Goal: Ask a question

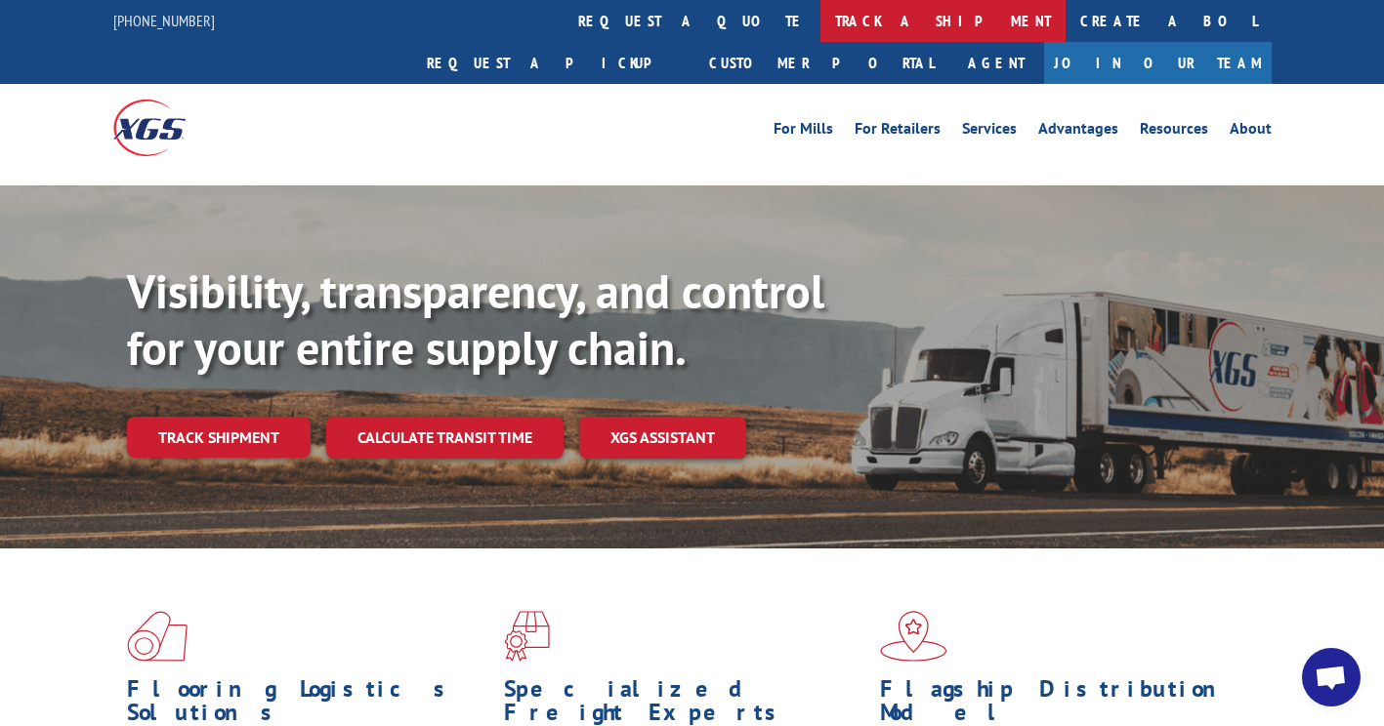
click at [820, 23] on link "track a shipment" at bounding box center [942, 21] width 245 height 42
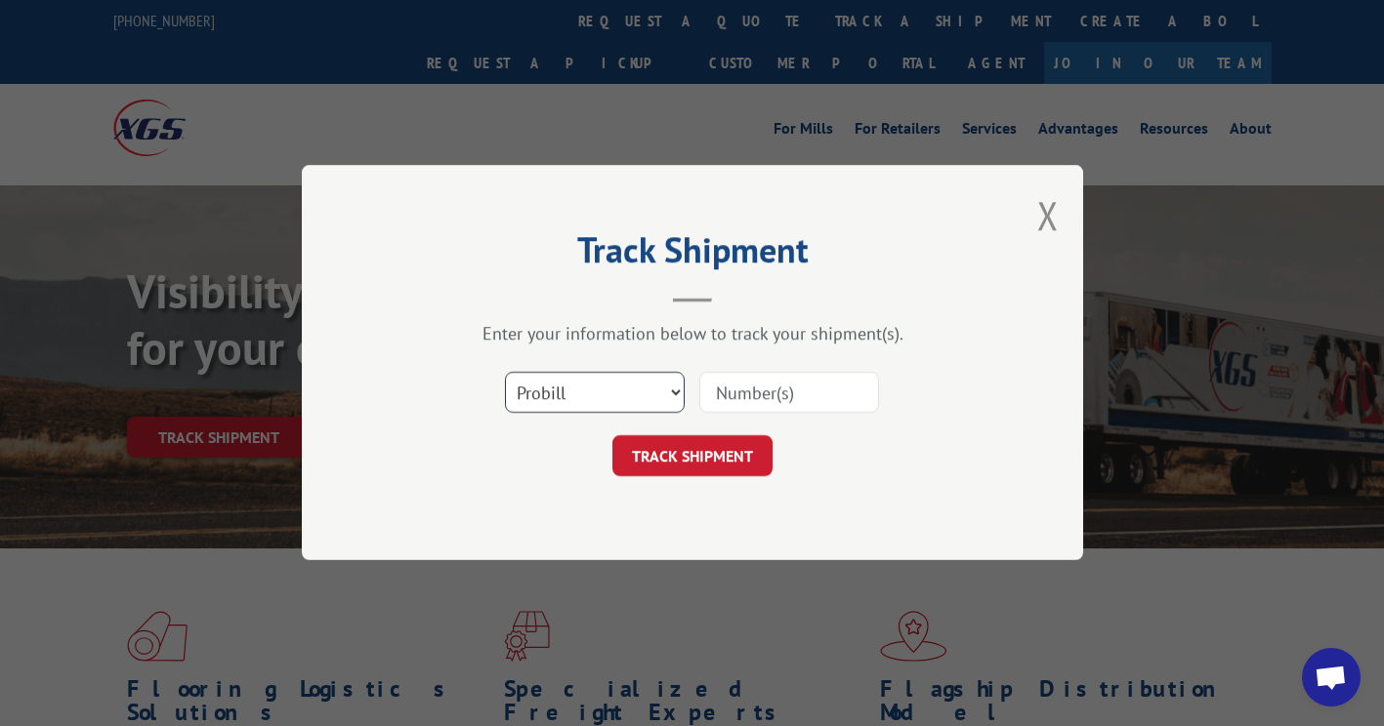
click at [615, 384] on select "Select category... Probill BOL PO" at bounding box center [595, 393] width 180 height 41
select select "po"
click at [505, 373] on select "Select category... Probill BOL PO" at bounding box center [595, 393] width 180 height 41
click at [762, 396] on input at bounding box center [789, 393] width 180 height 41
paste input "26507474"
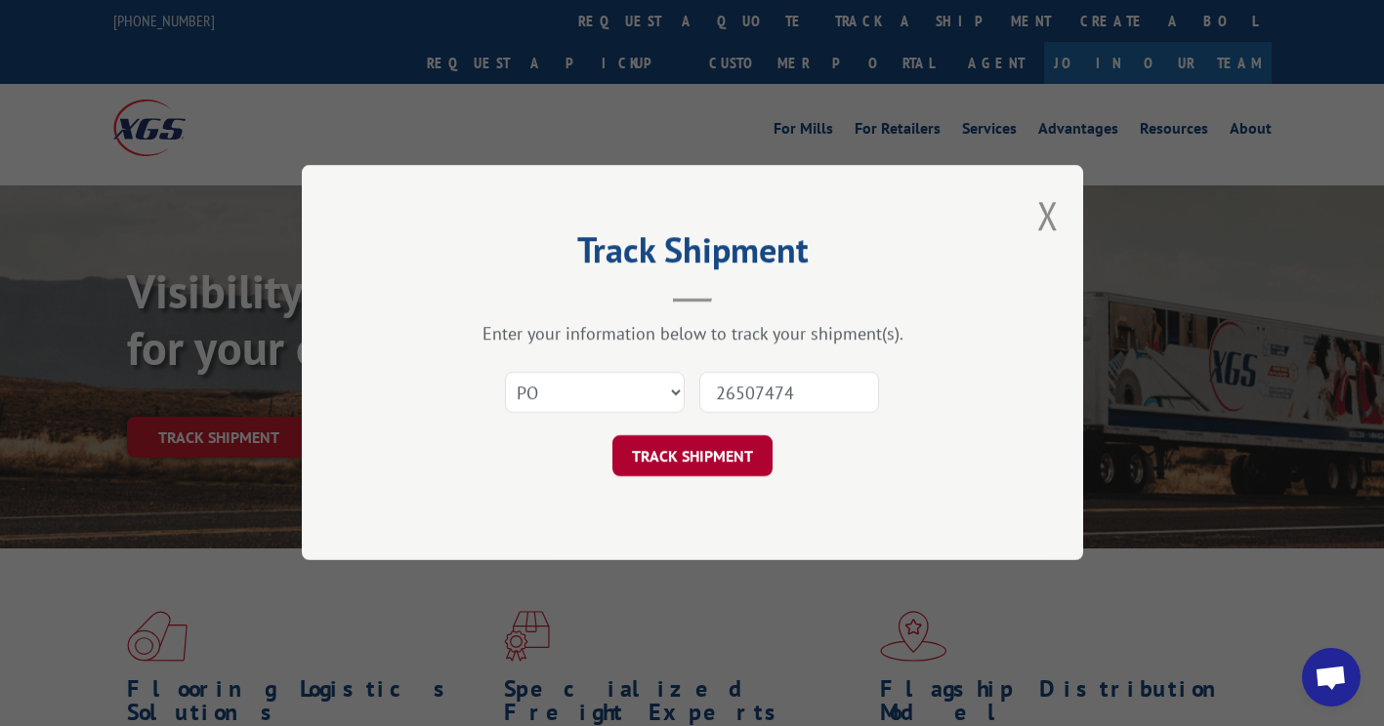
type input "26507474"
click at [719, 451] on button "TRACK SHIPMENT" at bounding box center [692, 456] width 160 height 41
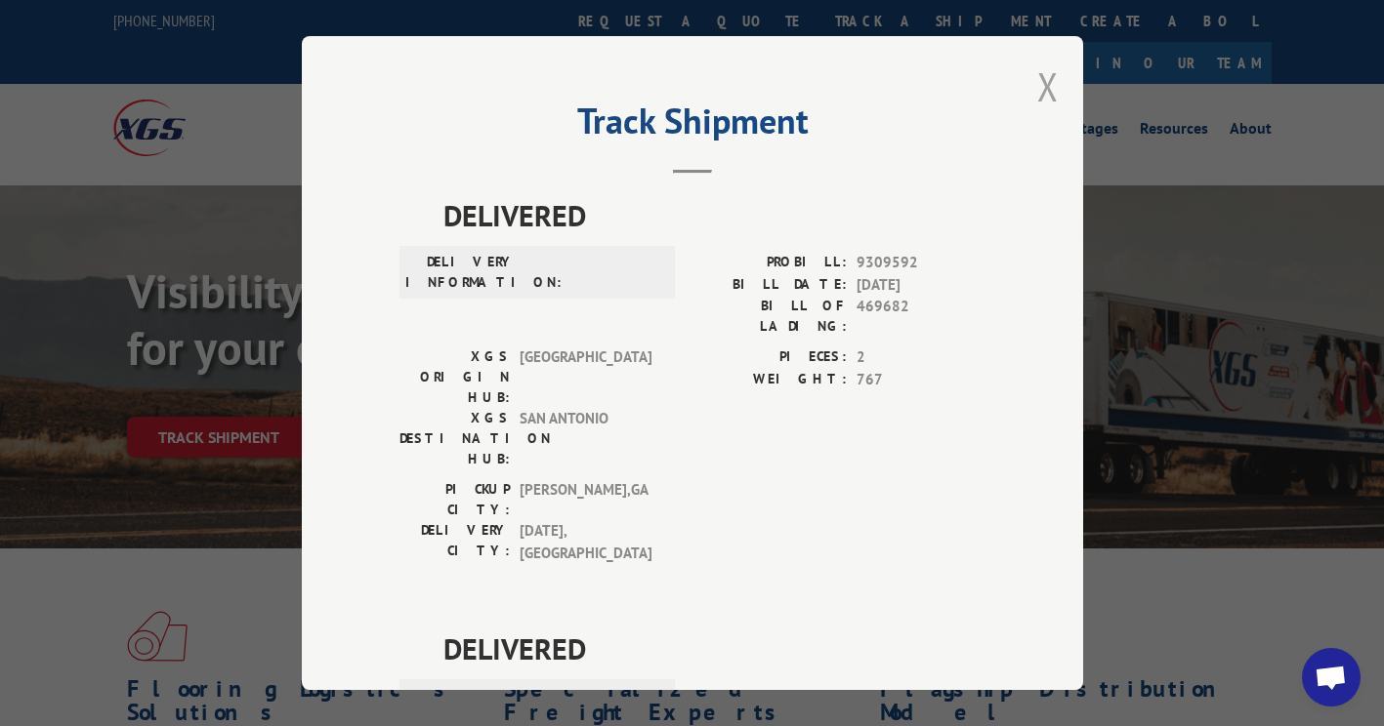
click at [1037, 86] on button "Close modal" at bounding box center [1047, 87] width 21 height 52
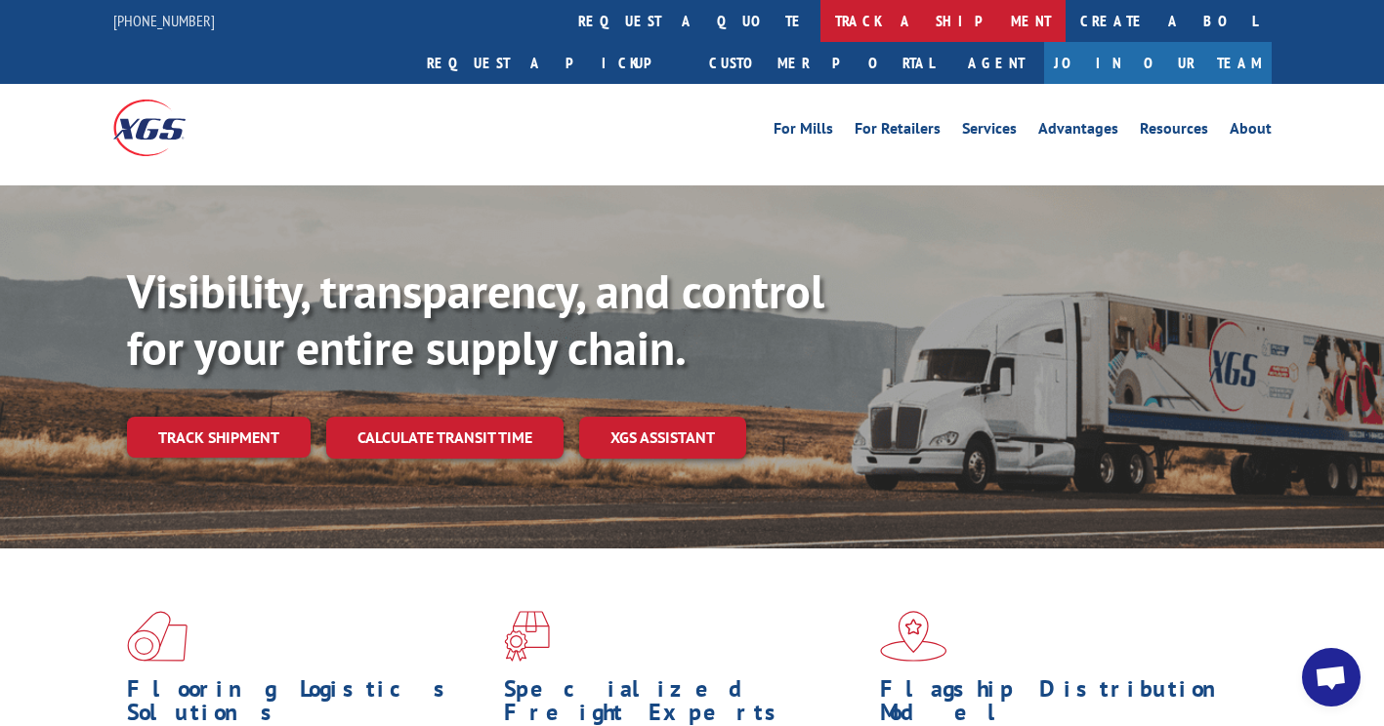
click at [820, 34] on link "track a shipment" at bounding box center [942, 21] width 245 height 42
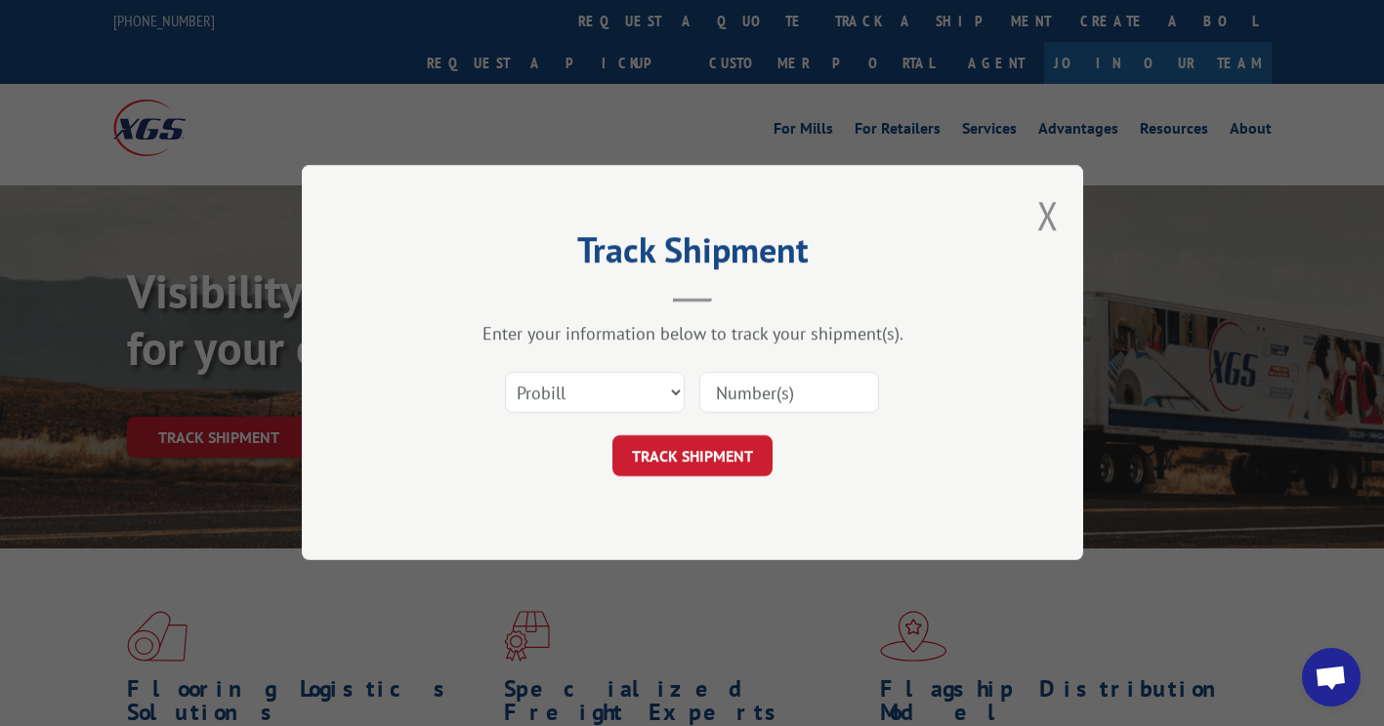
click at [746, 387] on input at bounding box center [789, 393] width 180 height 41
paste input "16999059"
type input "16999059"
click at [701, 458] on button "TRACK SHIPMENT" at bounding box center [692, 456] width 160 height 41
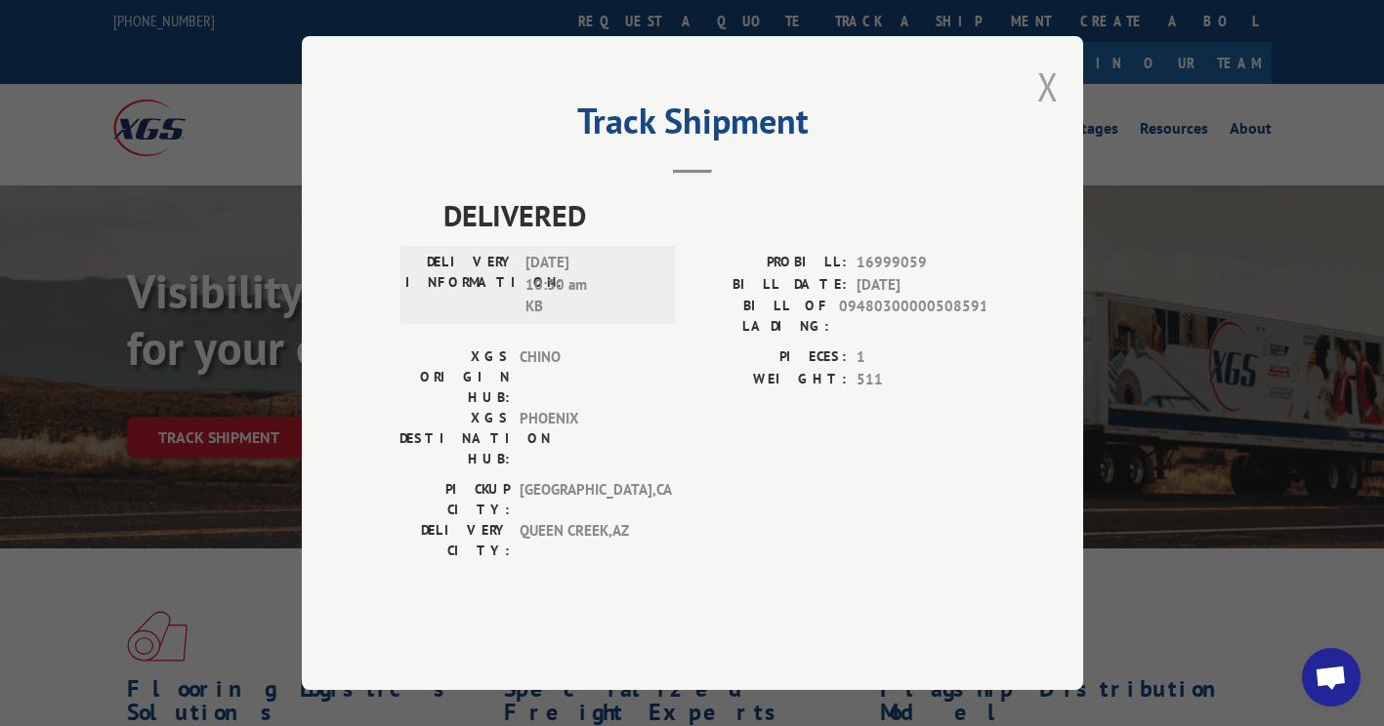
click at [1041, 112] on button "Close modal" at bounding box center [1047, 87] width 21 height 52
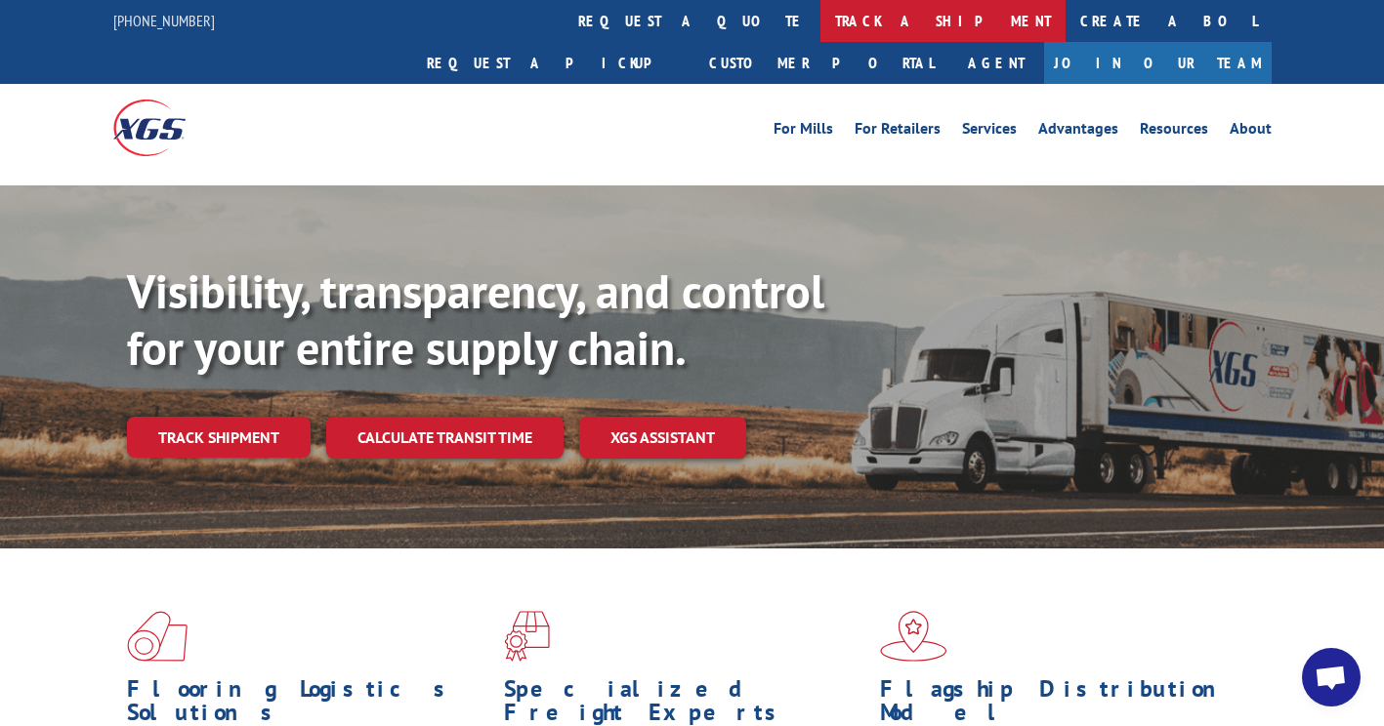
click at [820, 21] on link "track a shipment" at bounding box center [942, 21] width 245 height 42
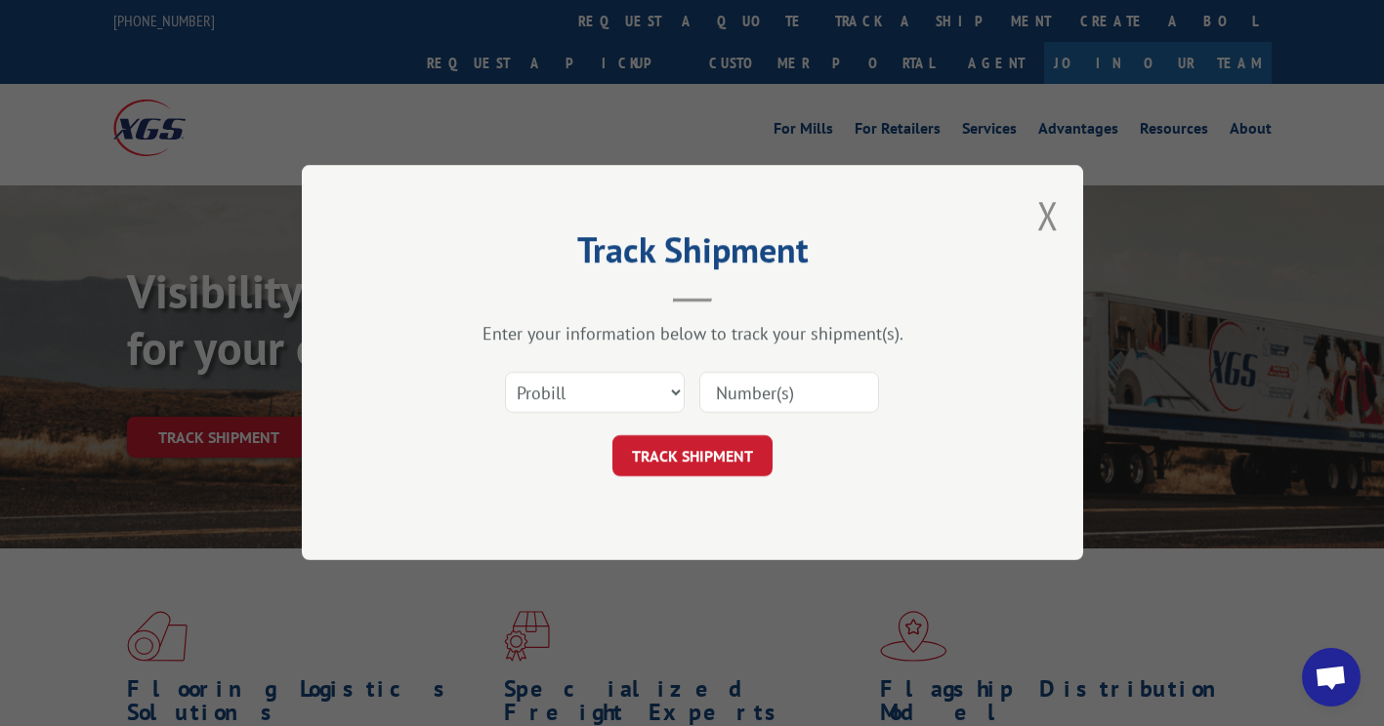
click at [752, 384] on input at bounding box center [789, 393] width 180 height 41
paste input "16999059"
type input "16999059"
click at [729, 456] on button "TRACK SHIPMENT" at bounding box center [692, 456] width 160 height 41
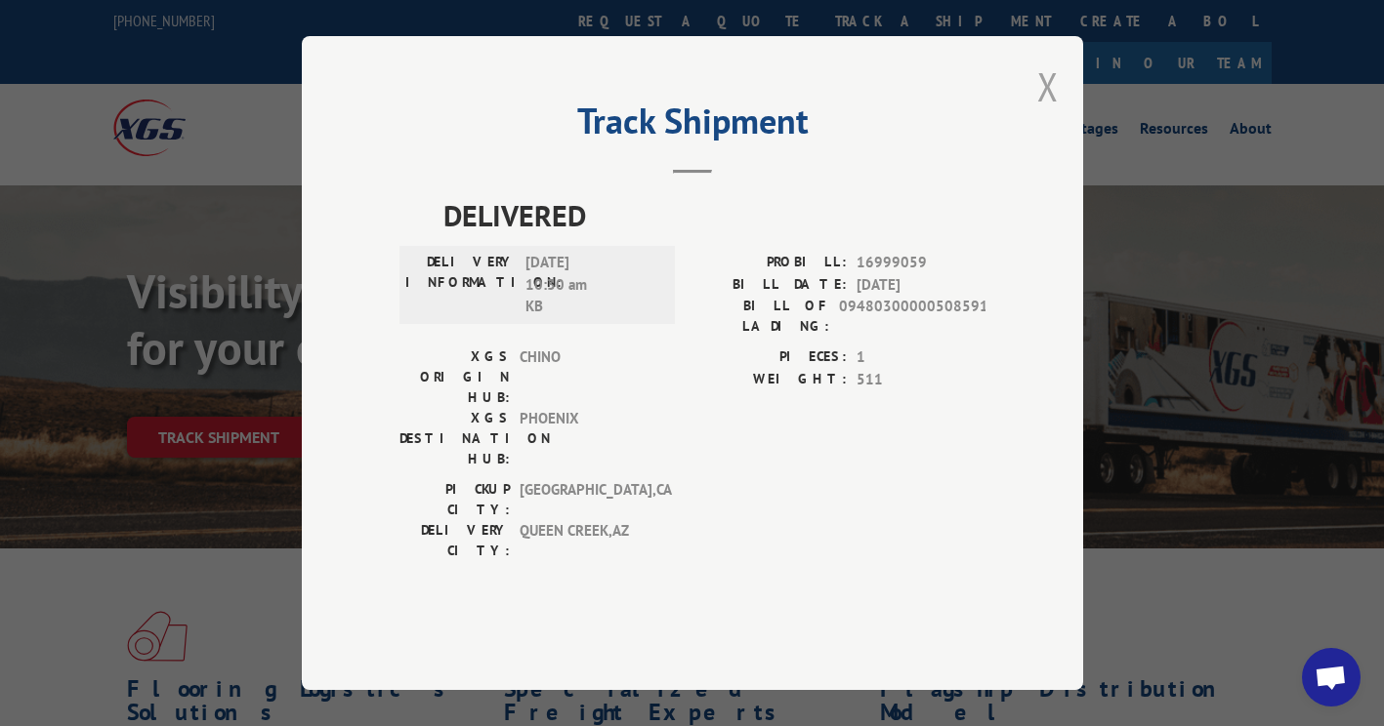
click at [1046, 112] on button "Close modal" at bounding box center [1047, 87] width 21 height 52
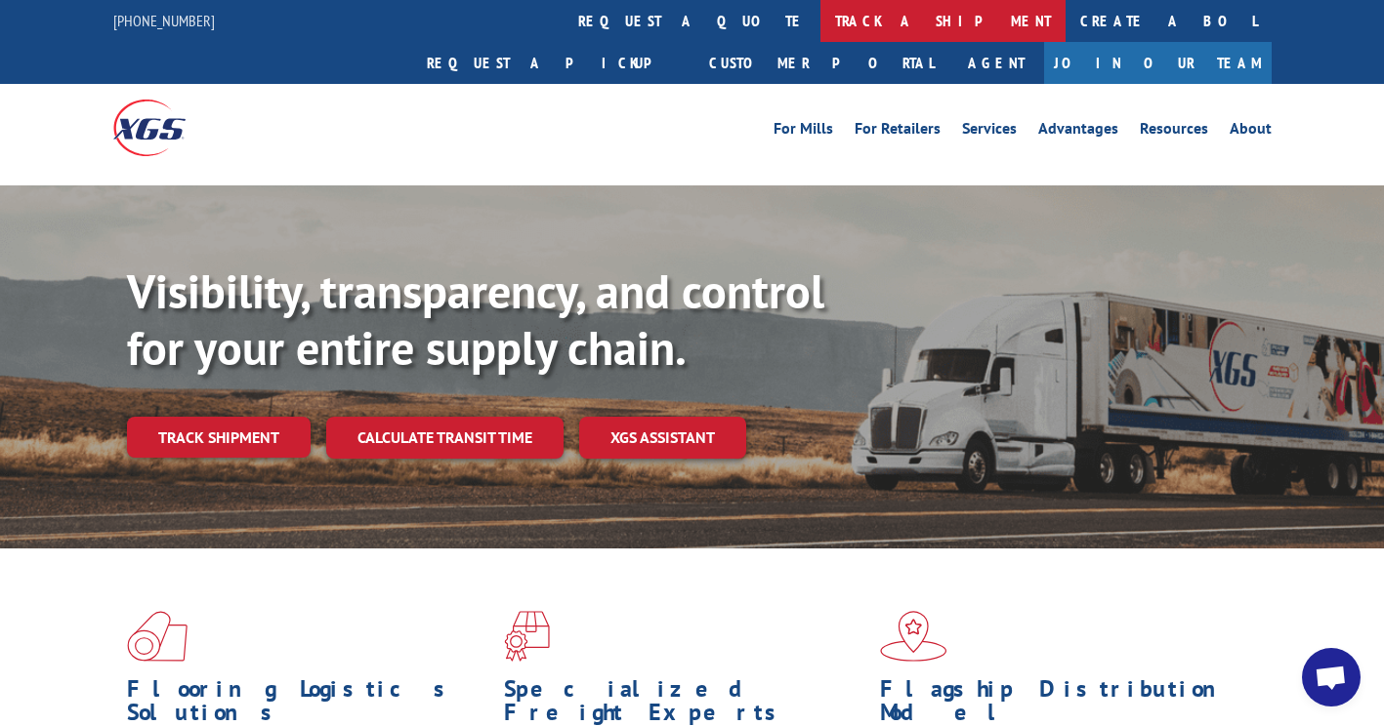
click at [820, 21] on link "track a shipment" at bounding box center [942, 21] width 245 height 42
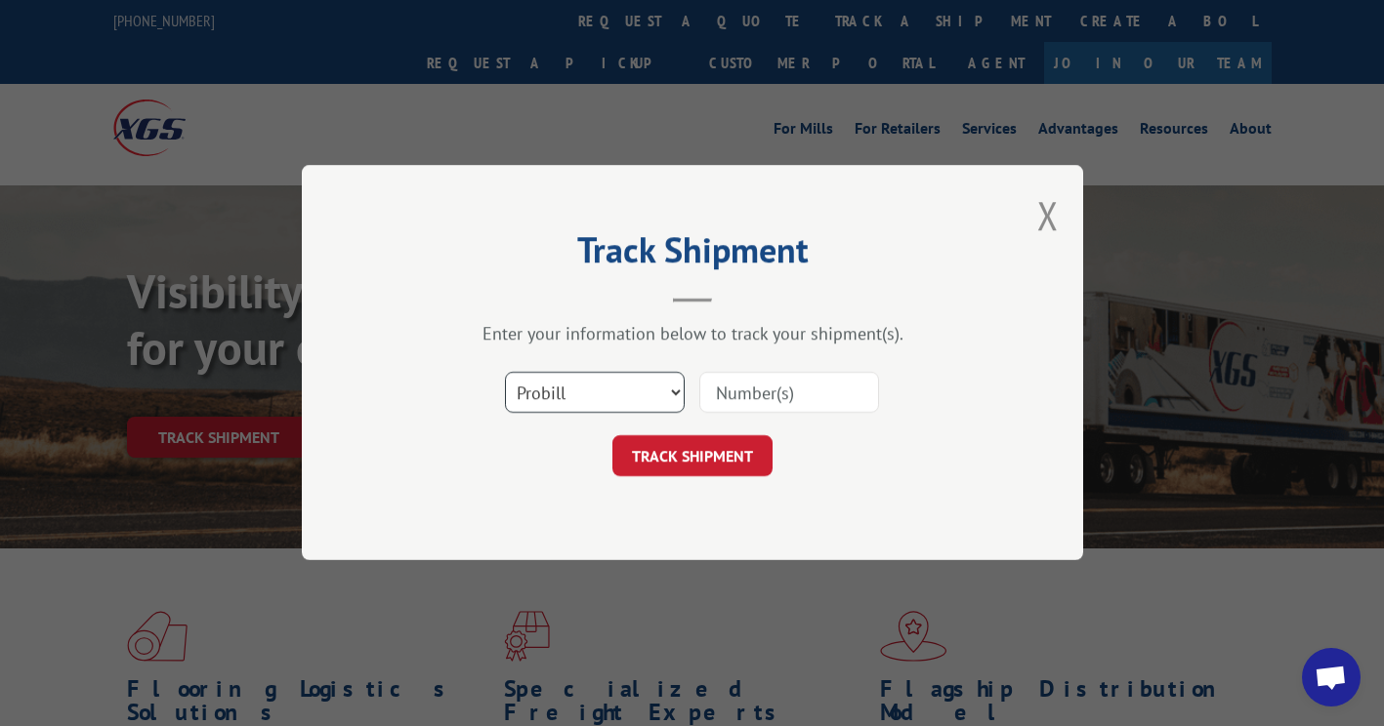
click at [591, 392] on select "Select category... Probill BOL PO" at bounding box center [595, 393] width 180 height 41
select select "po"
click at [505, 373] on select "Select category... Probill BOL PO" at bounding box center [595, 393] width 180 height 41
click at [743, 392] on input at bounding box center [789, 393] width 180 height 41
paste input "26507474"
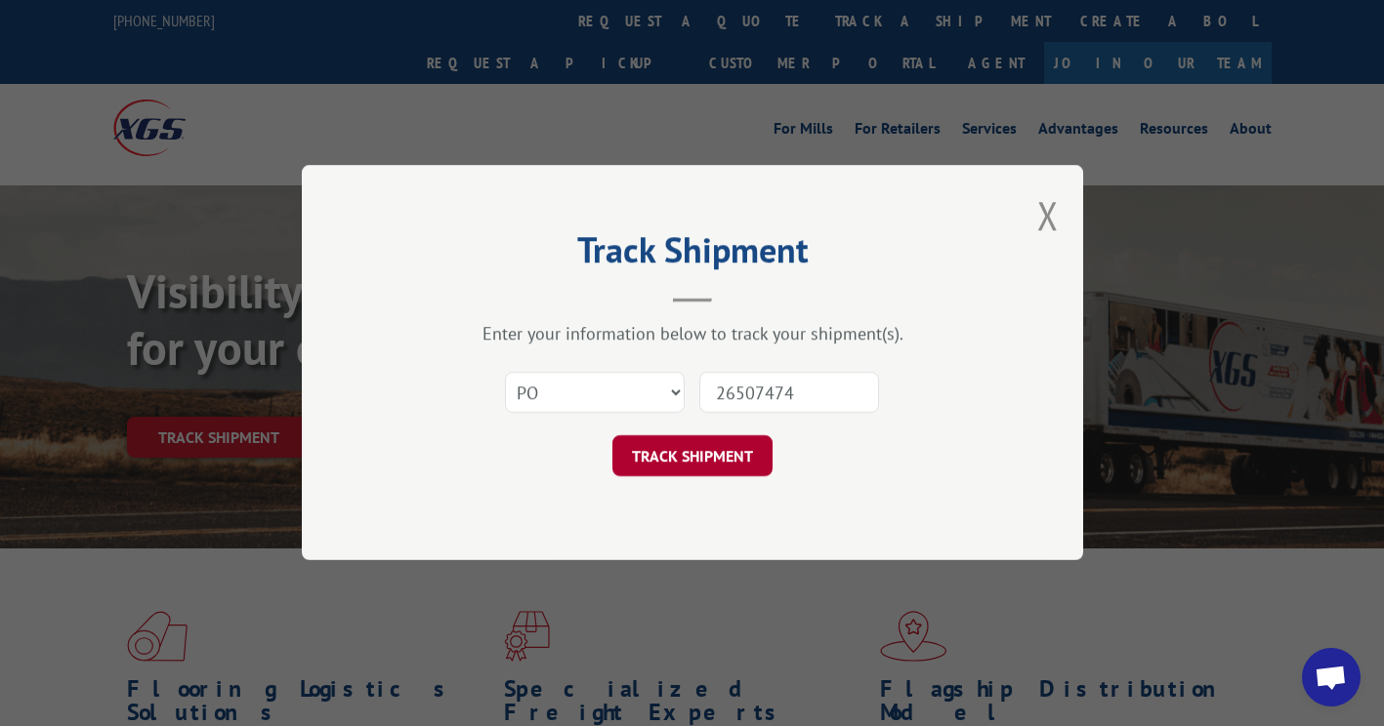
type input "26507474"
click at [718, 453] on button "TRACK SHIPMENT" at bounding box center [692, 456] width 160 height 41
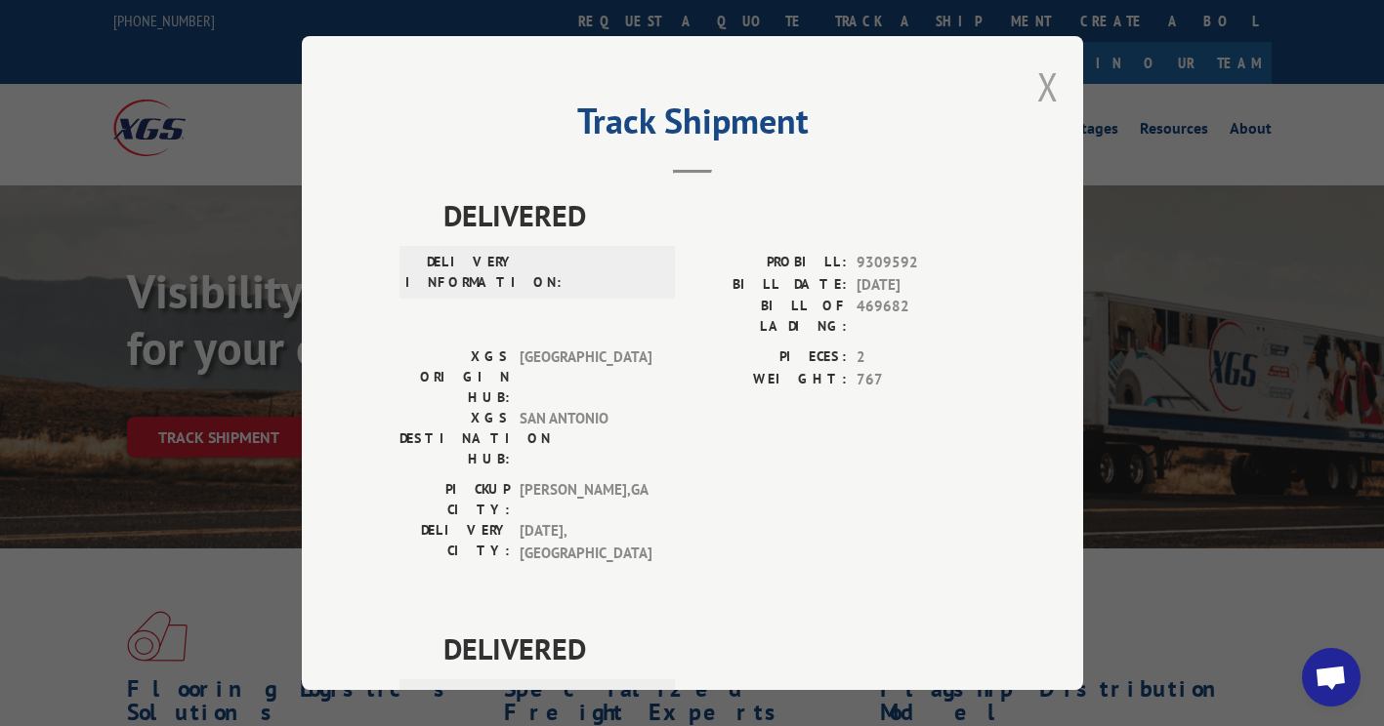
click at [1037, 76] on button "Close modal" at bounding box center [1047, 87] width 21 height 52
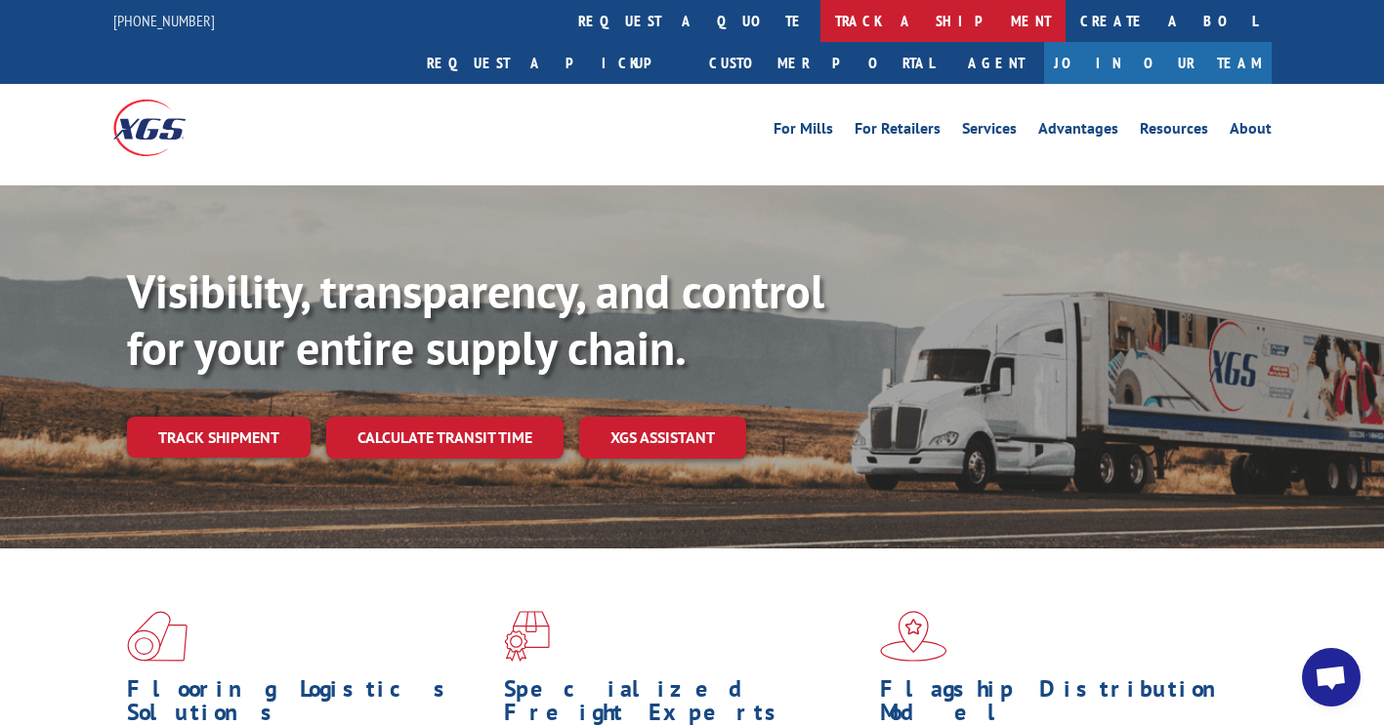
click at [820, 20] on link "track a shipment" at bounding box center [942, 21] width 245 height 42
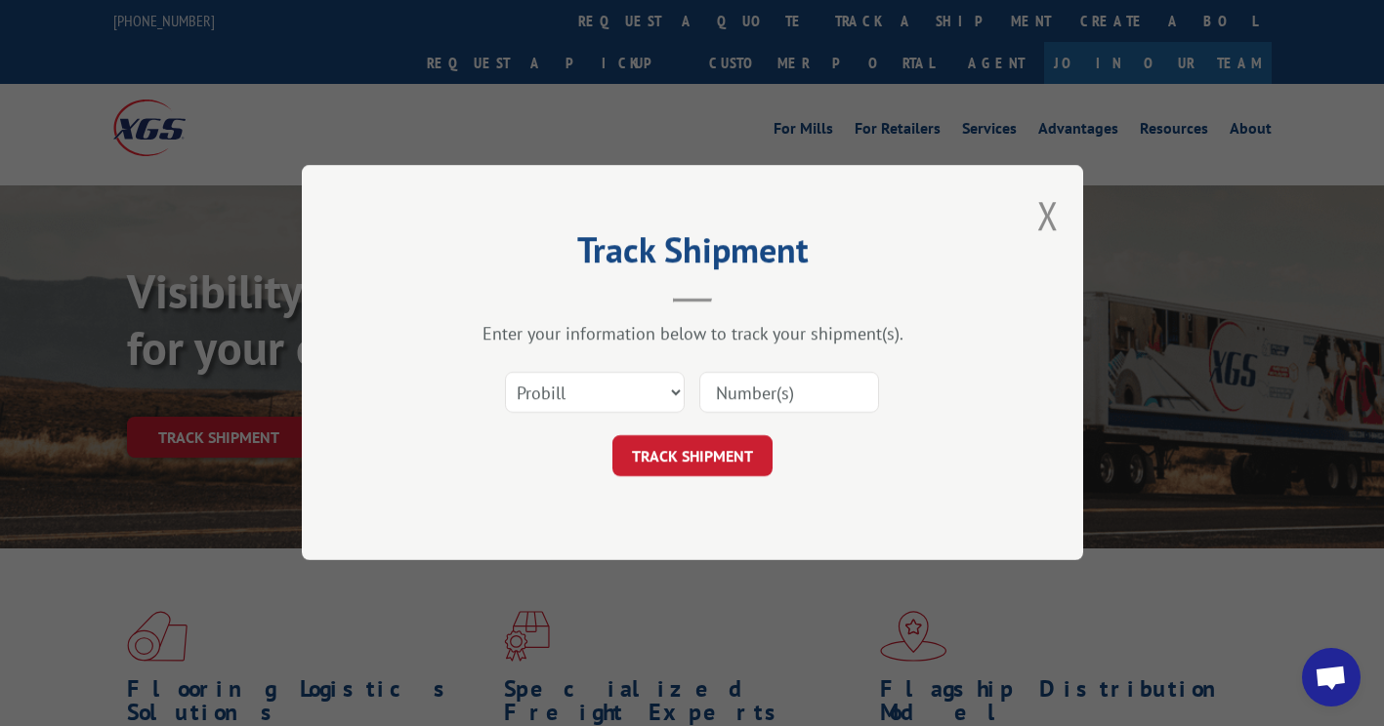
click at [728, 384] on input at bounding box center [789, 393] width 180 height 41
paste input "16999059"
type input "16999059"
click at [719, 455] on button "TRACK SHIPMENT" at bounding box center [692, 456] width 160 height 41
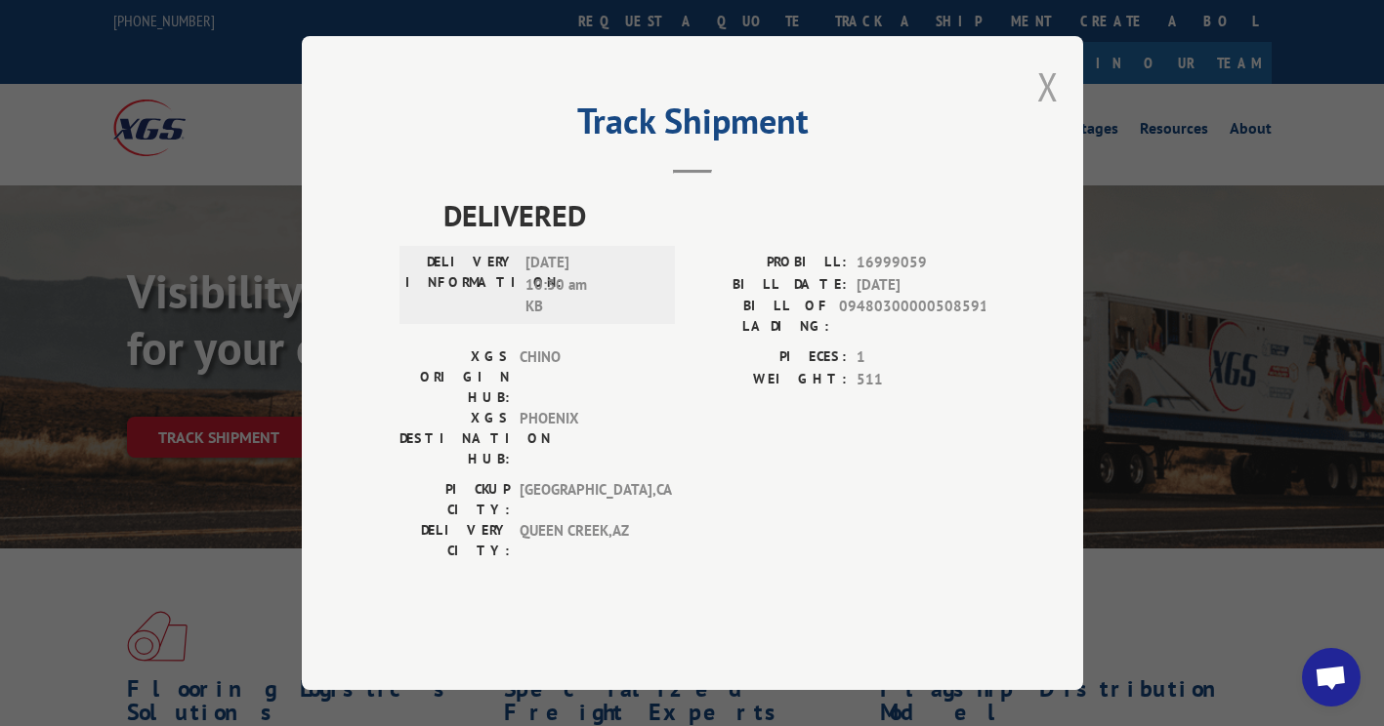
click at [1050, 112] on button "Close modal" at bounding box center [1047, 87] width 21 height 52
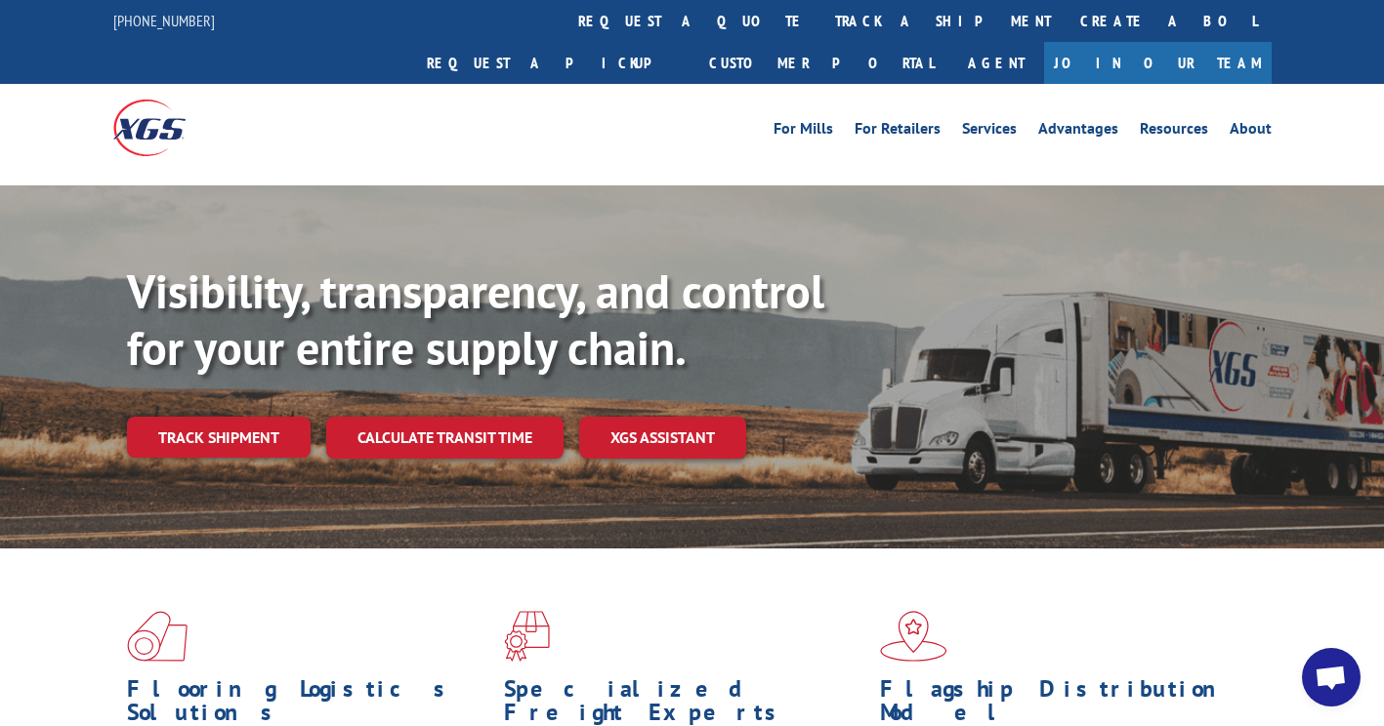
click at [1338, 669] on span "Open chat" at bounding box center [1330, 679] width 32 height 27
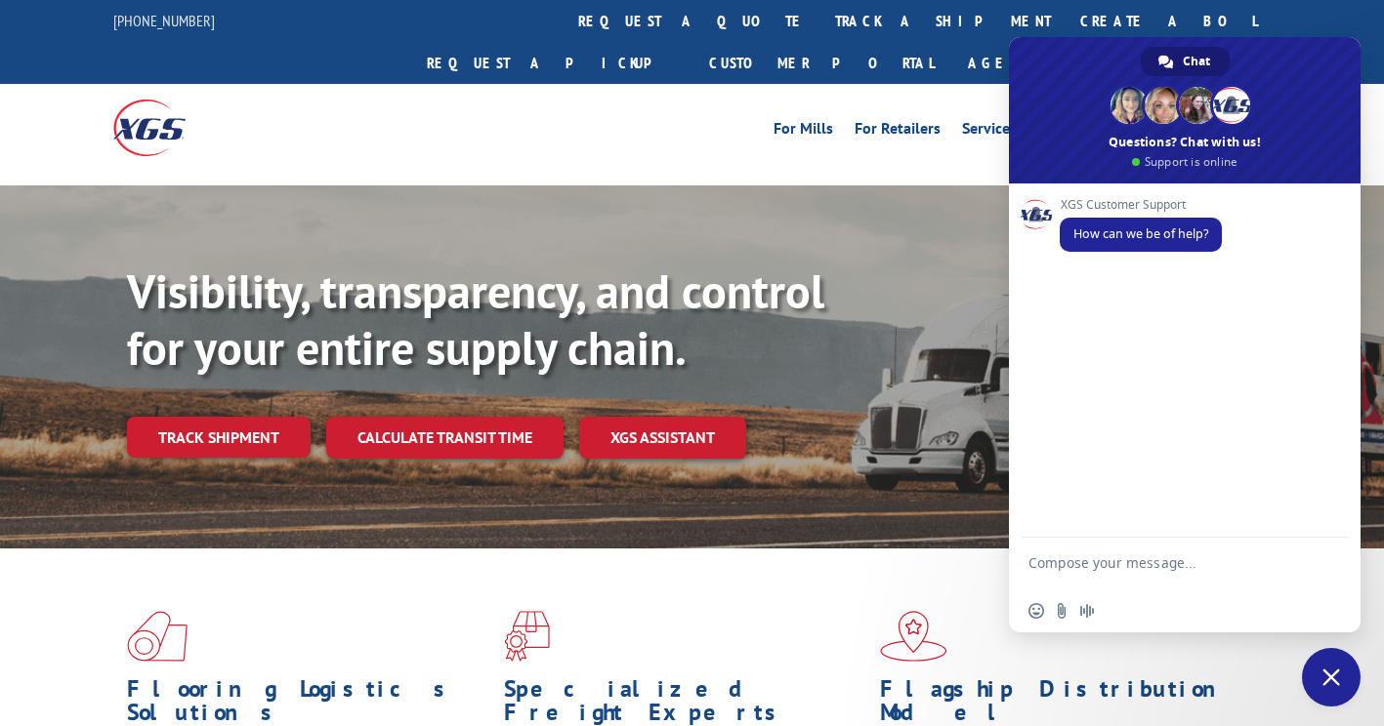
click at [1033, 558] on textarea "Compose your message..." at bounding box center [1163, 572] width 270 height 35
type textarea "H"
type textarea "G"
paste textarea "16068777"
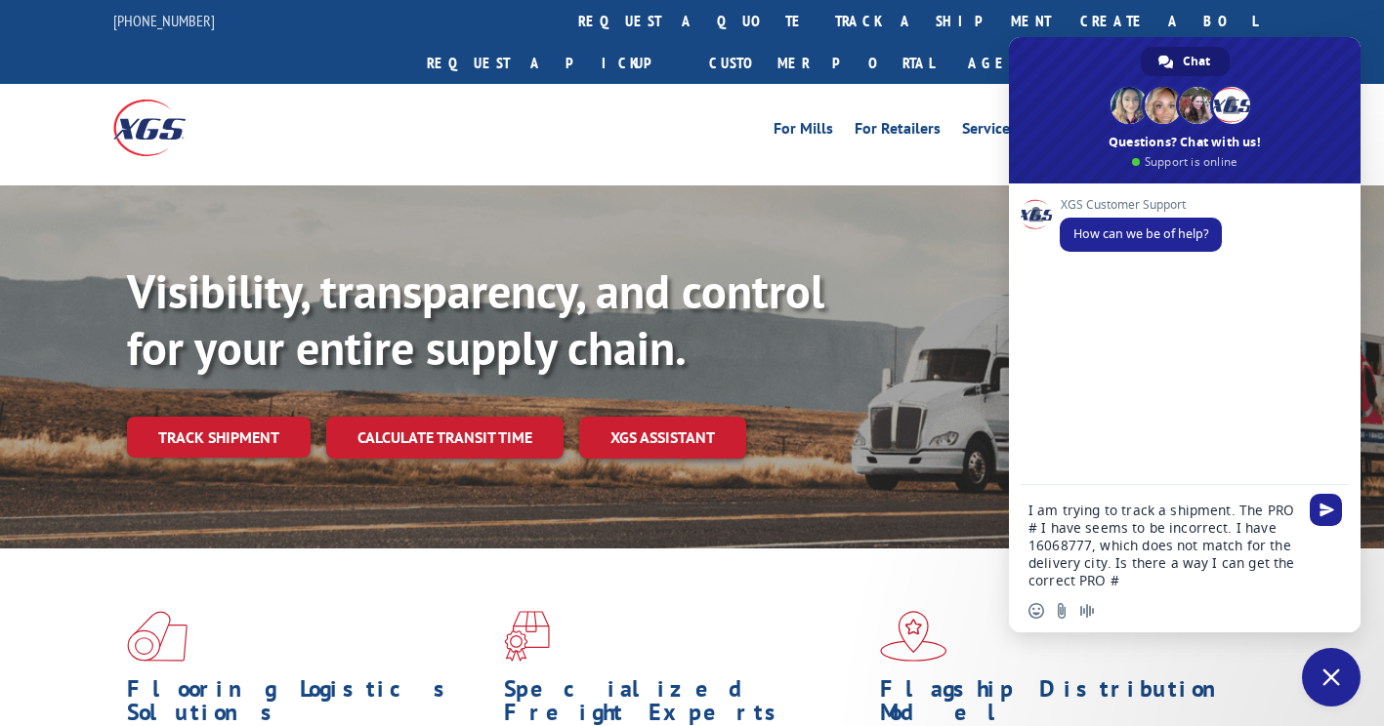
type textarea "I am trying to track a shipment. The PRO # I have seems to be incorrect. I have…"
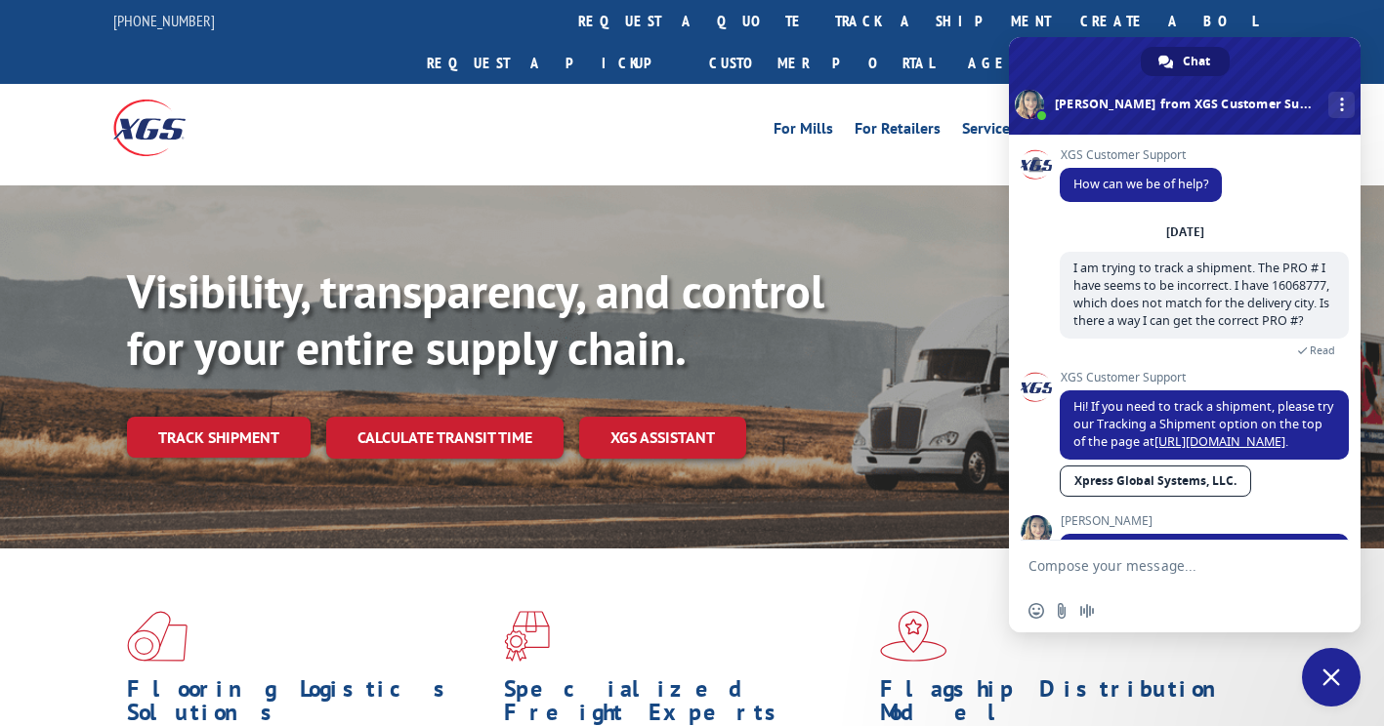
scroll to position [104, 0]
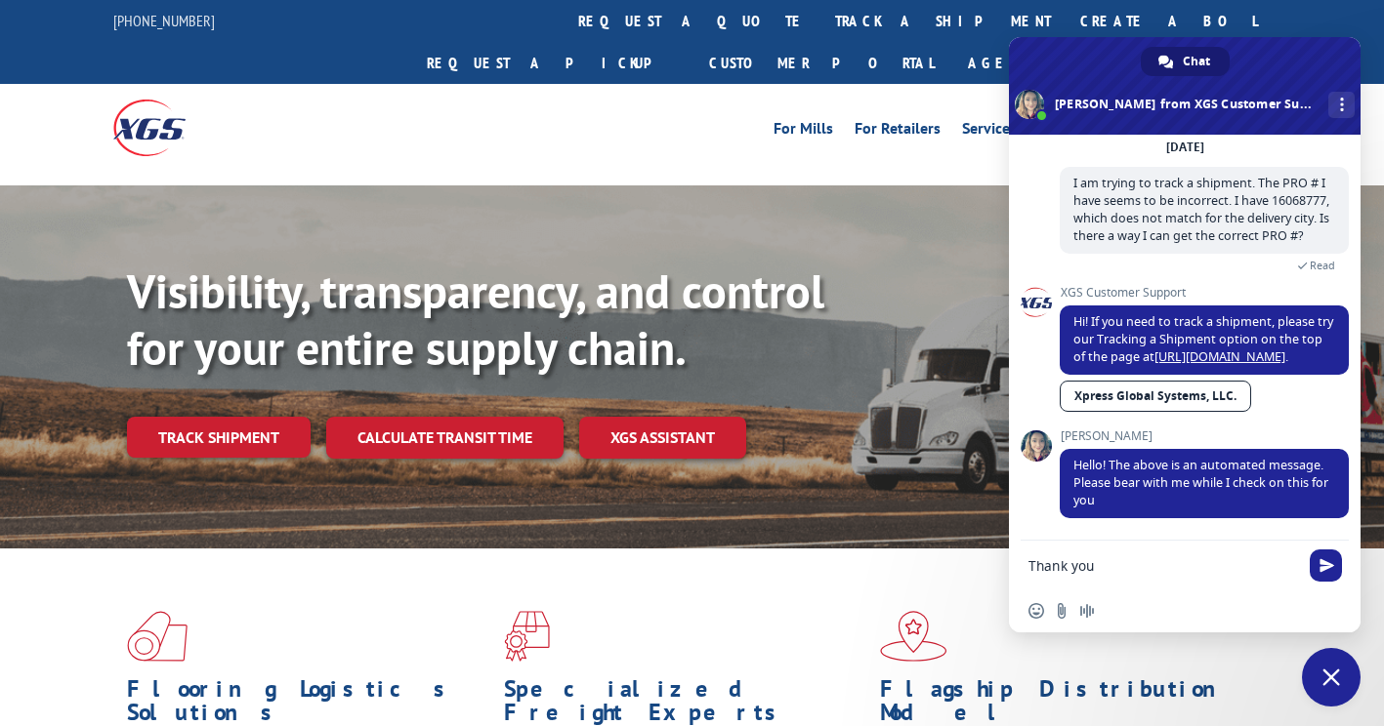
type textarea "Thank you!"
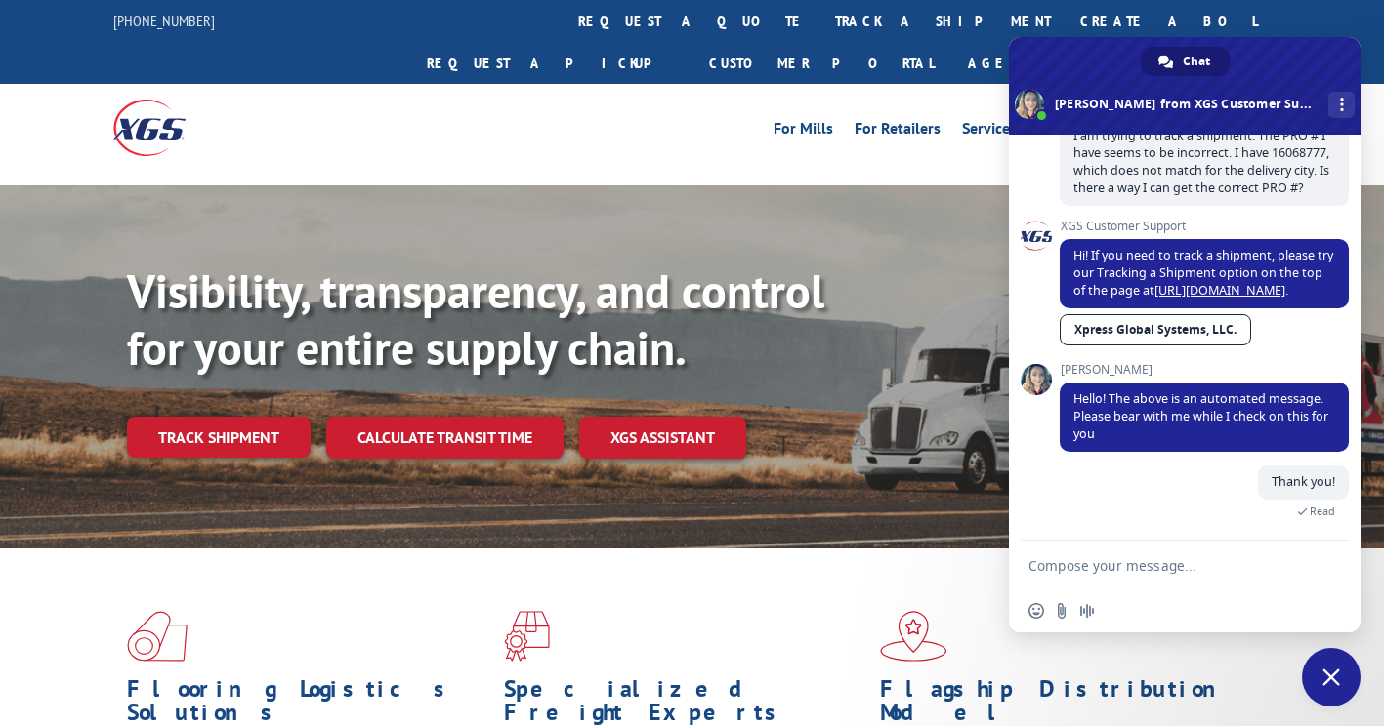
scroll to position [236, 0]
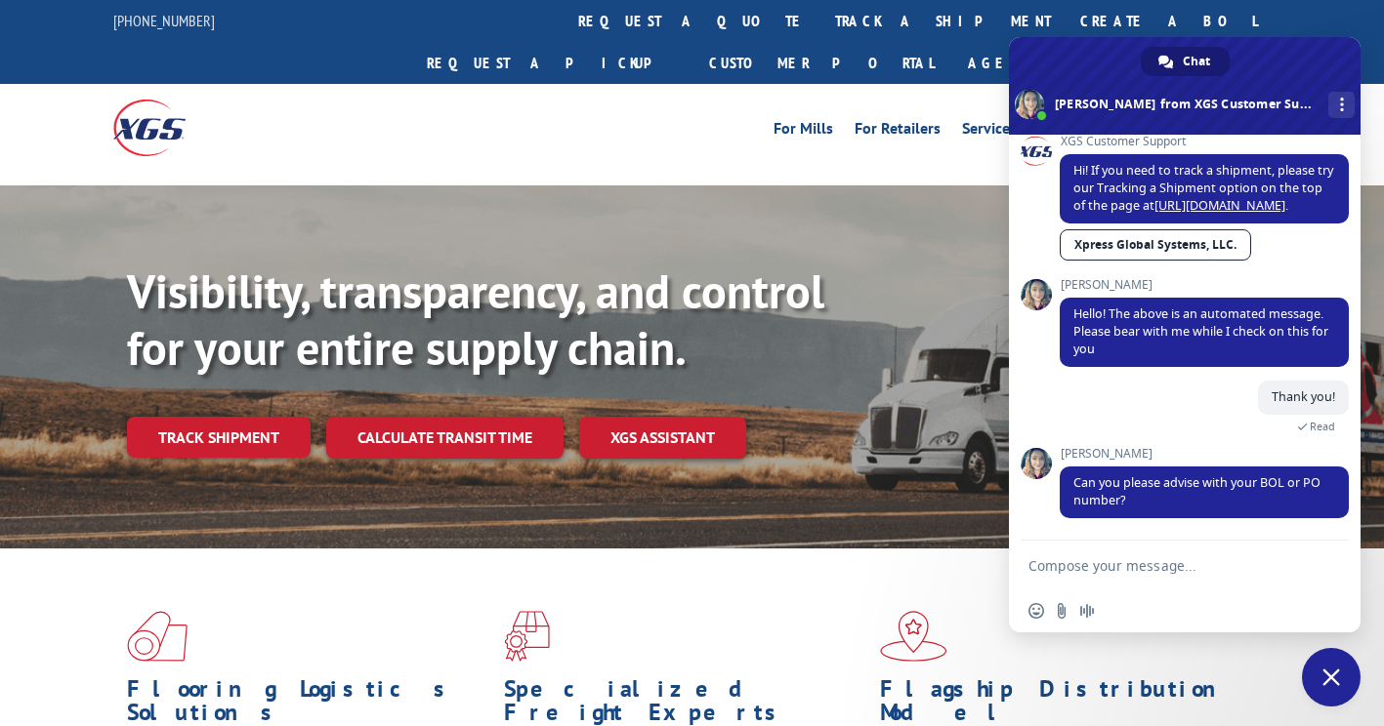
click at [1082, 564] on textarea "Compose your message..." at bounding box center [1163, 567] width 270 height 18
click at [1042, 568] on textarea "Compose your message..." at bounding box center [1163, 567] width 270 height 18
paste textarea "26507474"
type textarea "PO is 26507474"
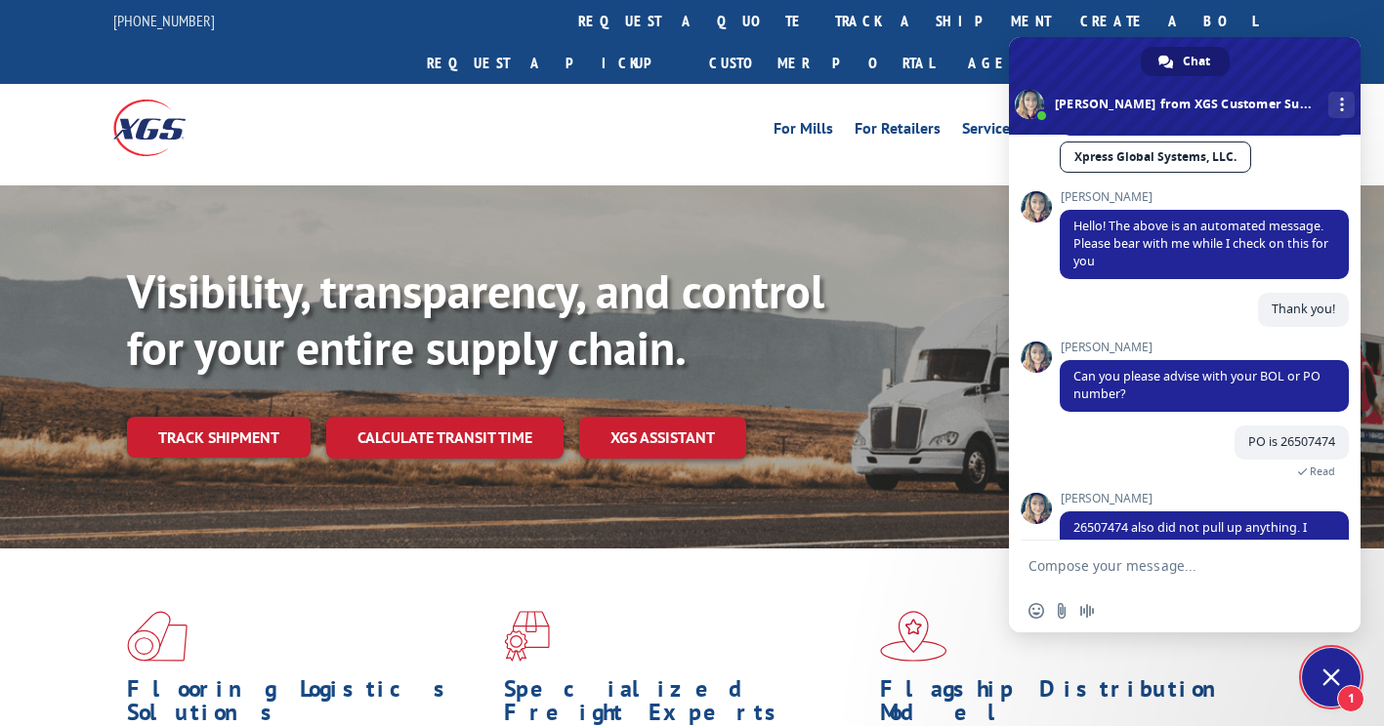
scroll to position [422, 0]
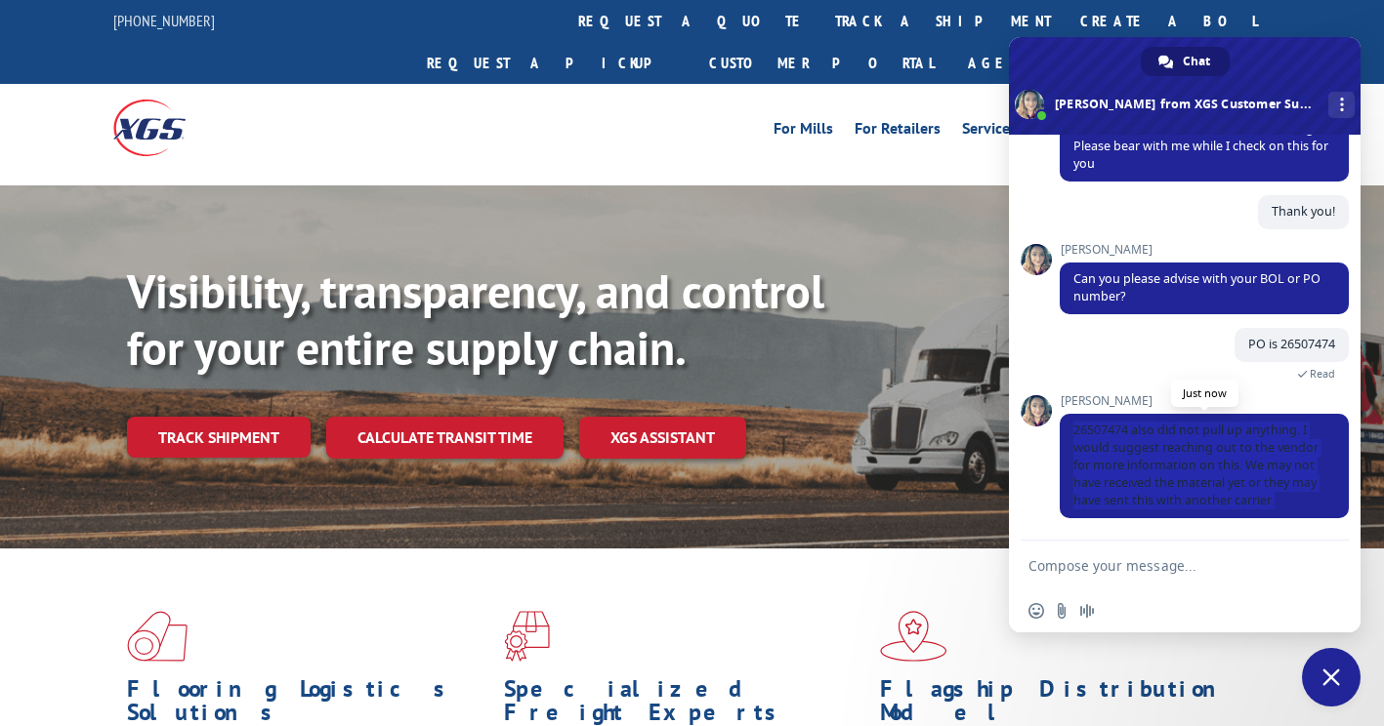
drag, startPoint x: 1274, startPoint y: 503, endPoint x: 1060, endPoint y: 418, distance: 230.1
click at [1060, 418] on span "26507474 also did not pull up anything. I would suggest reaching out to the ven…" at bounding box center [1203, 466] width 289 height 104
copy span "26507474 also did not pull up anything. I would suggest reaching out to the ven…"
click at [1103, 550] on form at bounding box center [1163, 567] width 270 height 53
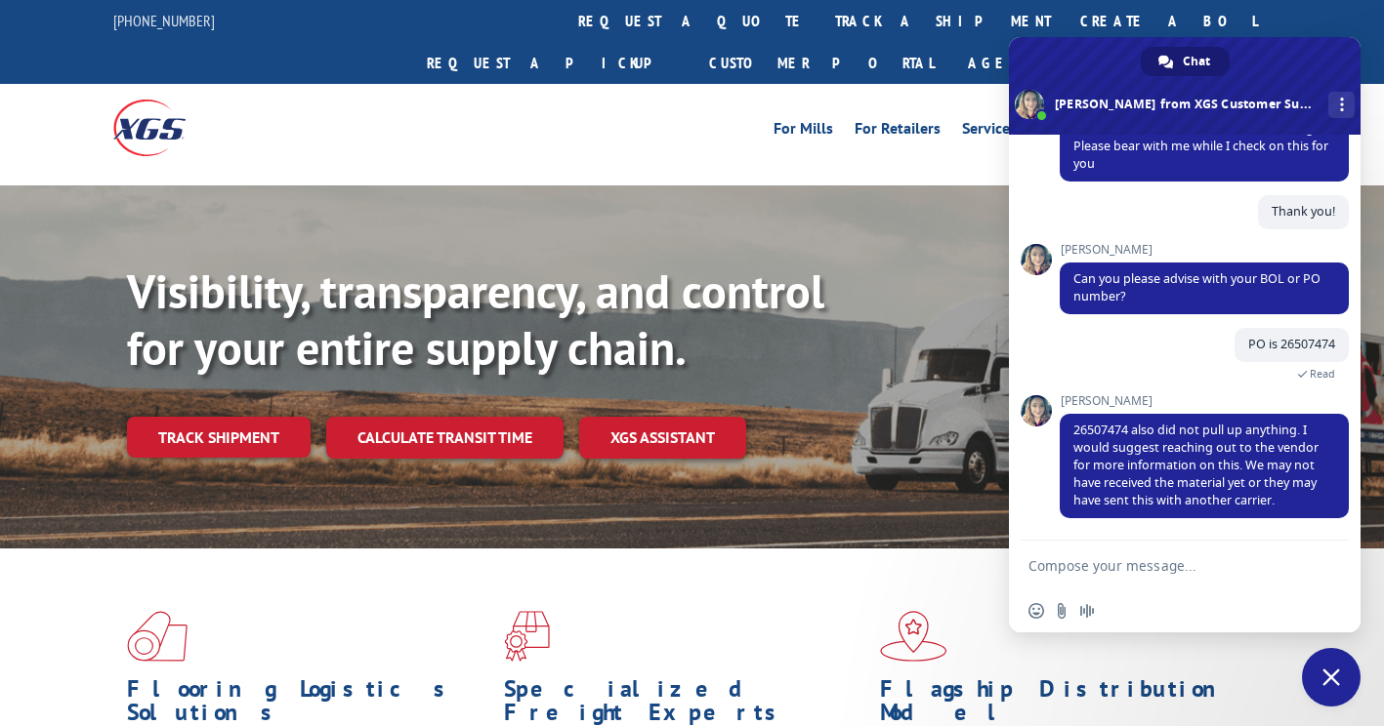
click at [1103, 560] on textarea "Compose your message..." at bounding box center [1163, 567] width 270 height 18
type textarea "Thank you!"
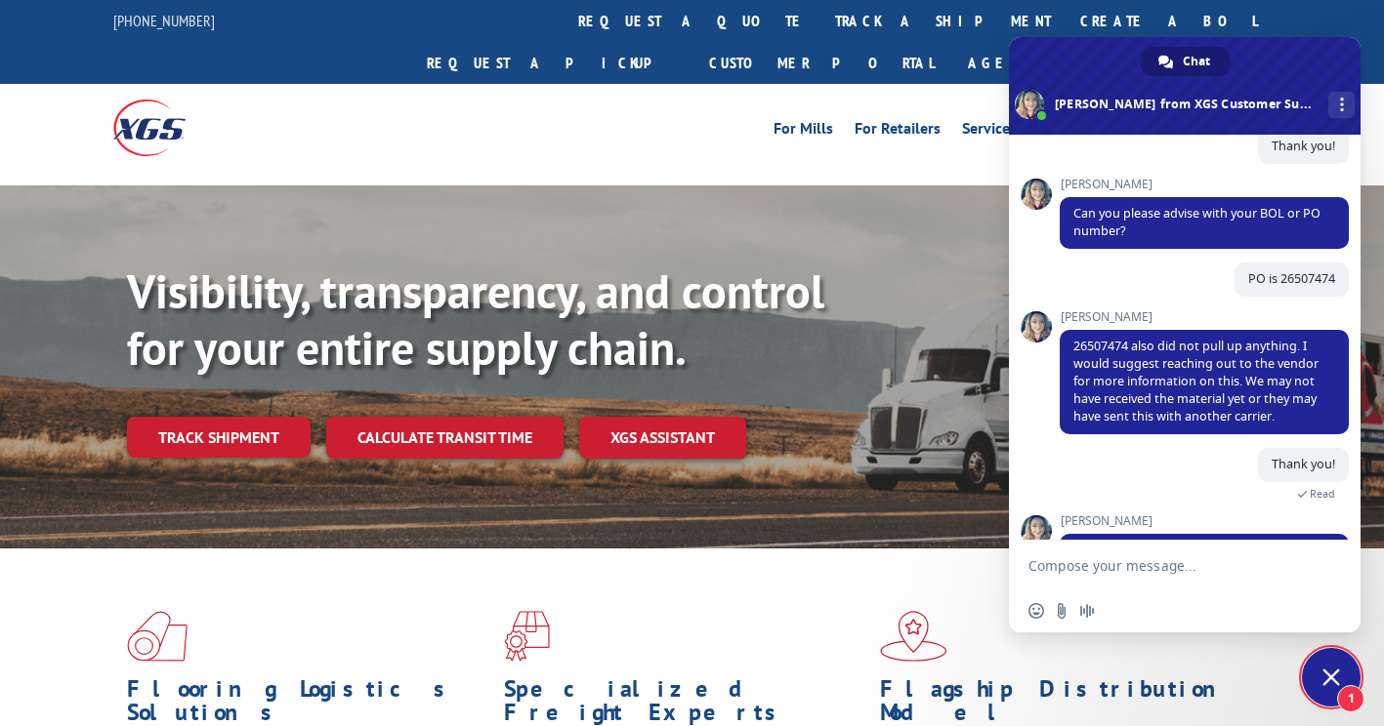
scroll to position [625, 0]
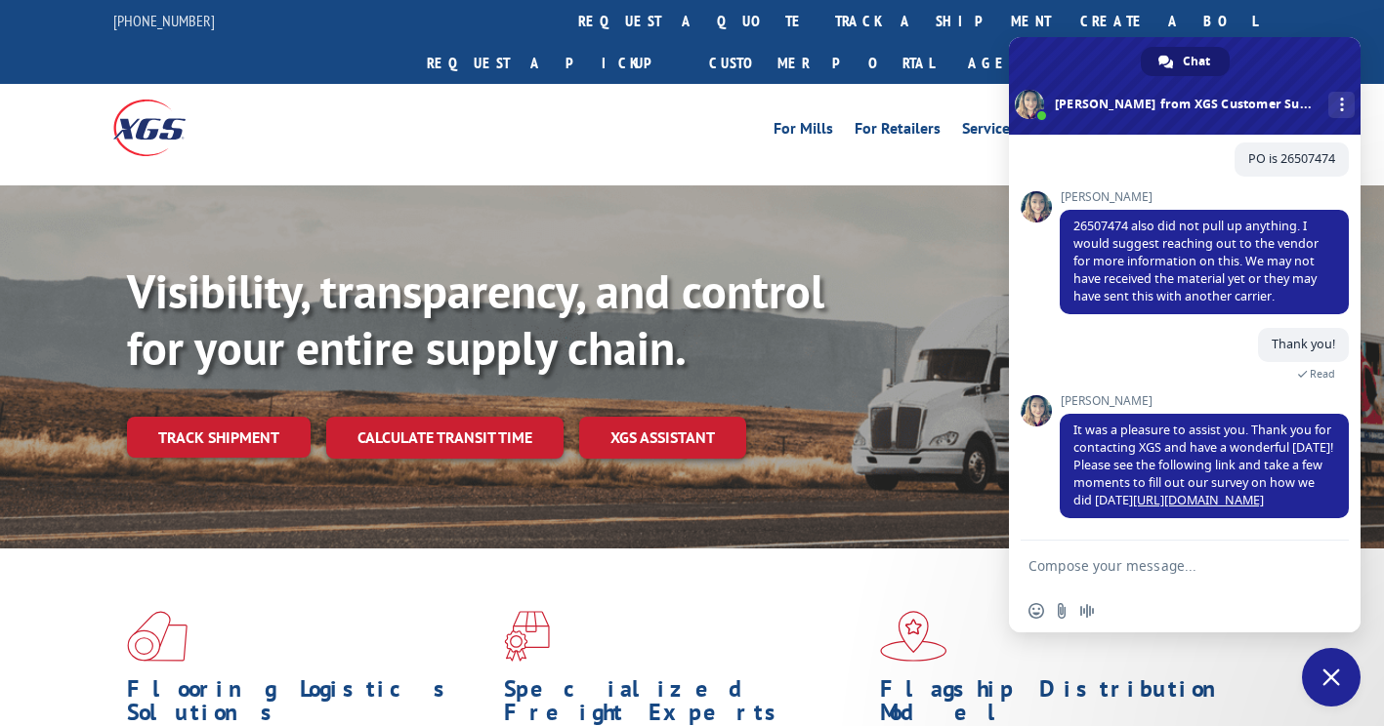
click at [1335, 674] on span "Close chat" at bounding box center [1331, 678] width 18 height 18
